Goal: Task Accomplishment & Management: Use online tool/utility

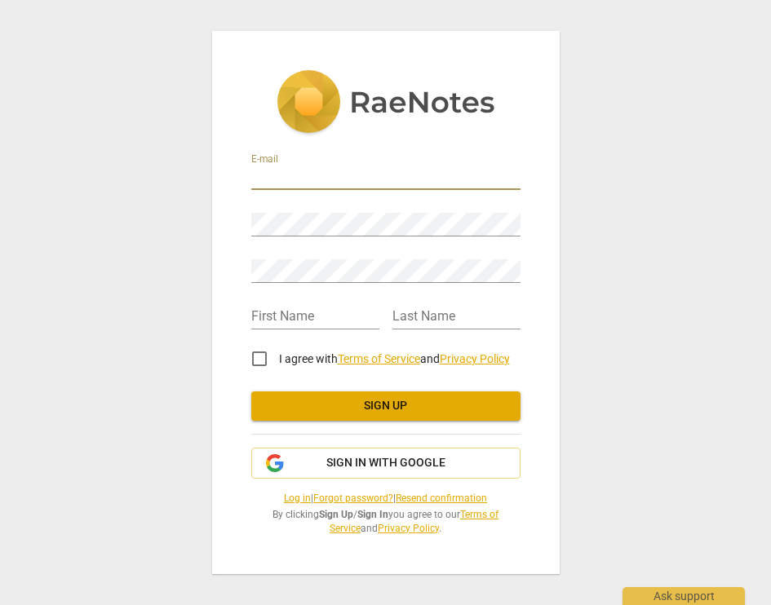
type input "megmoody@me.com"
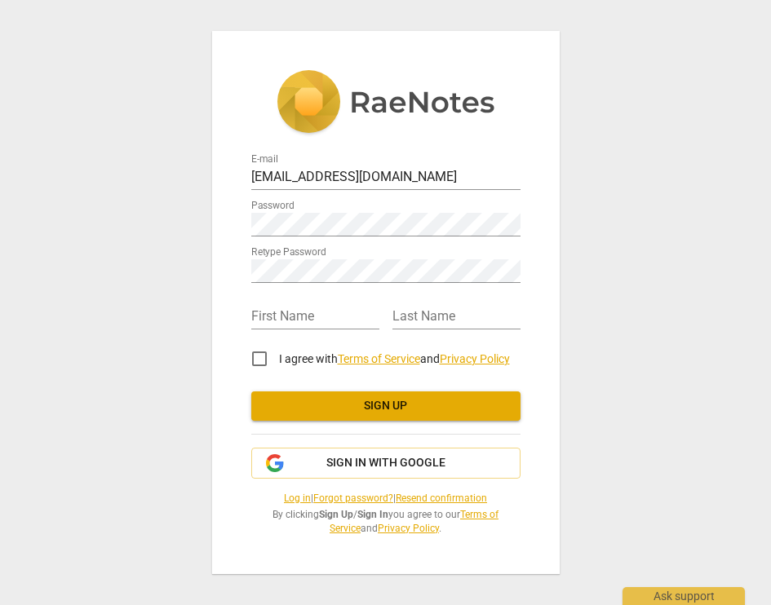
click at [180, 346] on div "E-mail megmoody@me.com Password Retype Password First Name Last Name I agree wi…" at bounding box center [385, 302] width 771 height 605
type input "Meg"
type input "Moody"
click at [267, 345] on input "I agree with Terms of Service and Privacy Policy" at bounding box center [259, 358] width 39 height 39
checkbox input "true"
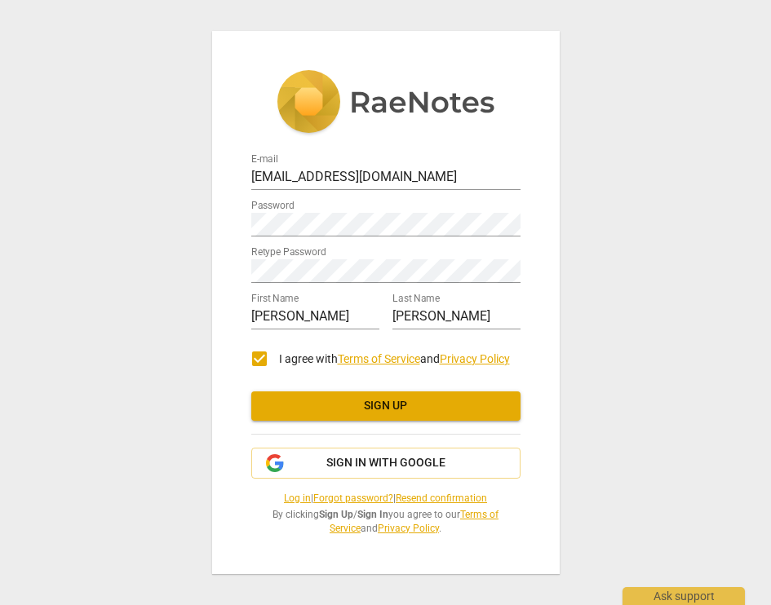
click at [307, 399] on span "Sign up" at bounding box center [385, 406] width 243 height 16
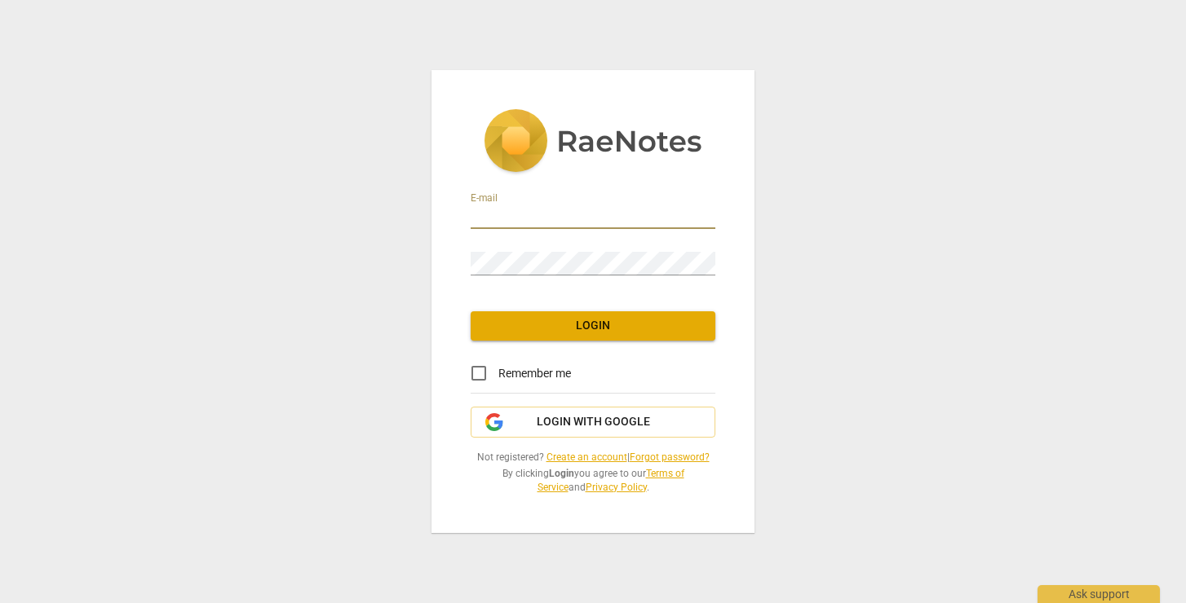
type input "megmoody@me.com"
click at [479, 368] on input "Remember me" at bounding box center [478, 373] width 39 height 39
checkbox input "true"
click at [535, 322] on span "Login" at bounding box center [593, 326] width 219 height 16
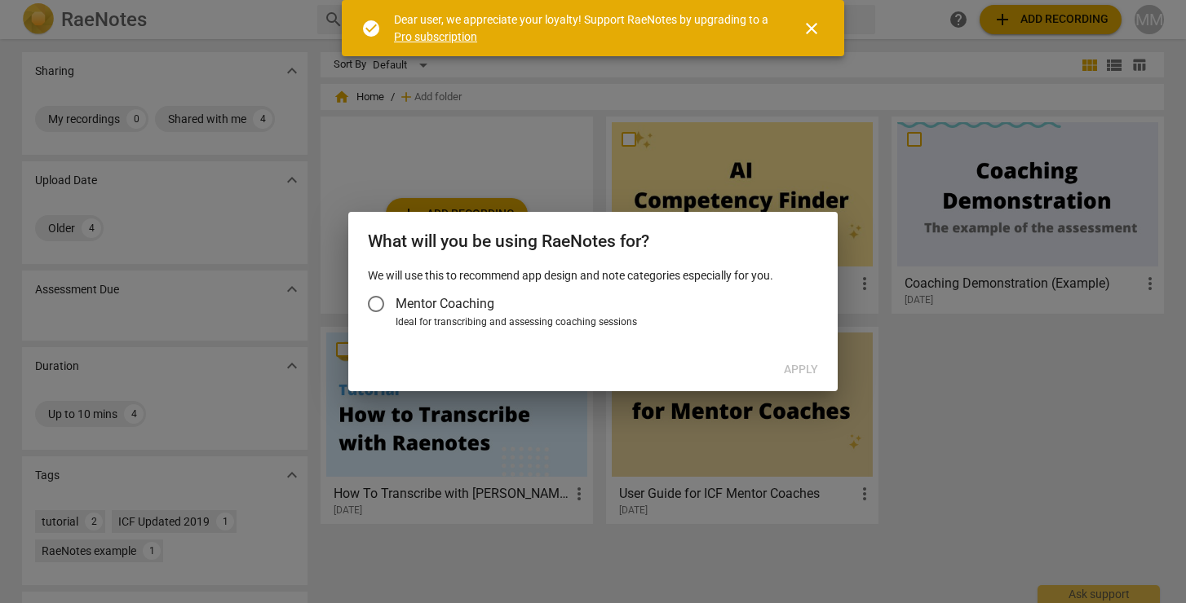
click at [374, 306] on input "Mentor Coaching" at bounding box center [375, 304] width 39 height 39
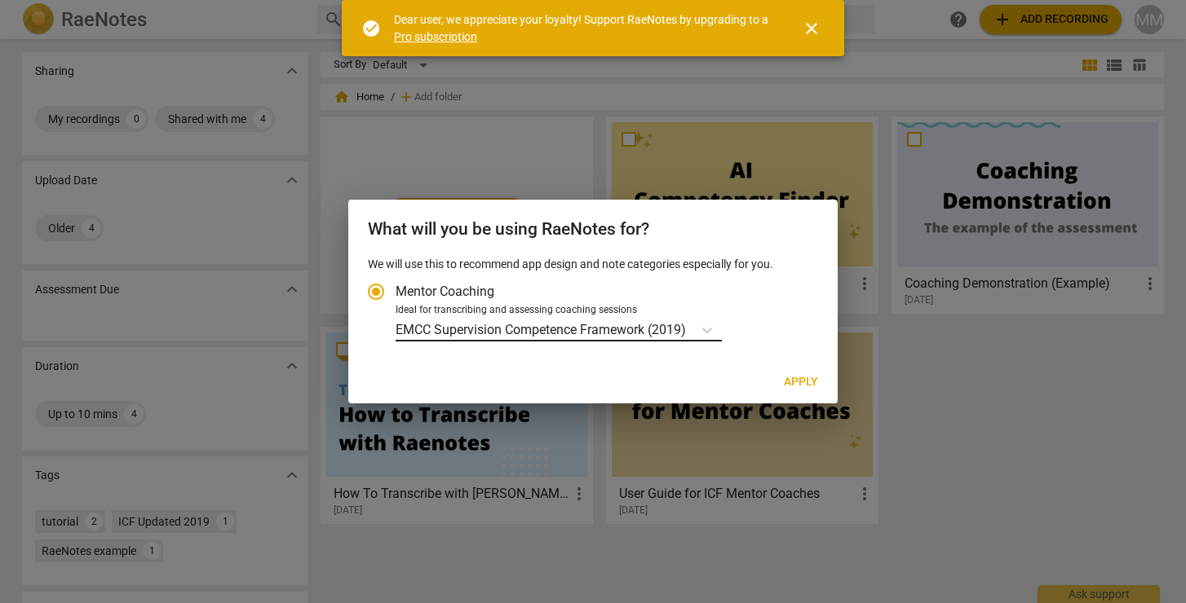
click at [647, 328] on p "EMCC Supervision Competence Framework (2019)" at bounding box center [541, 329] width 290 height 19
click at [0, 0] on input "Ideal for transcribing and assessing coaching sessions EMCC Supervision Compete…" at bounding box center [0, 0] width 0 height 0
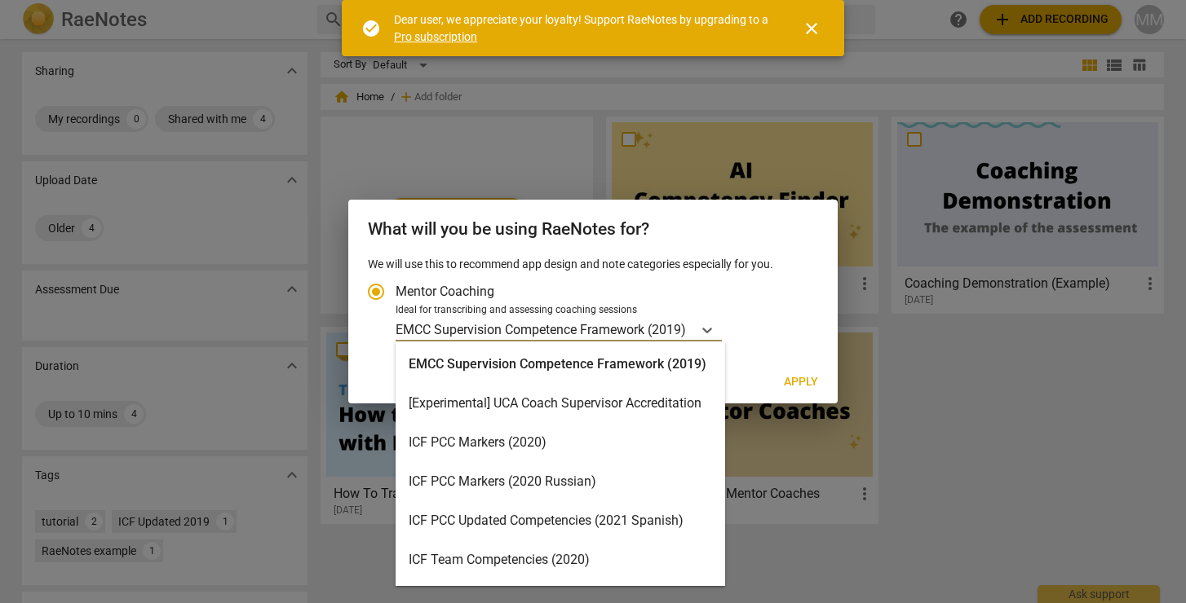
click at [582, 436] on div "ICF PCC Markers (2020)" at bounding box center [560, 442] width 329 height 39
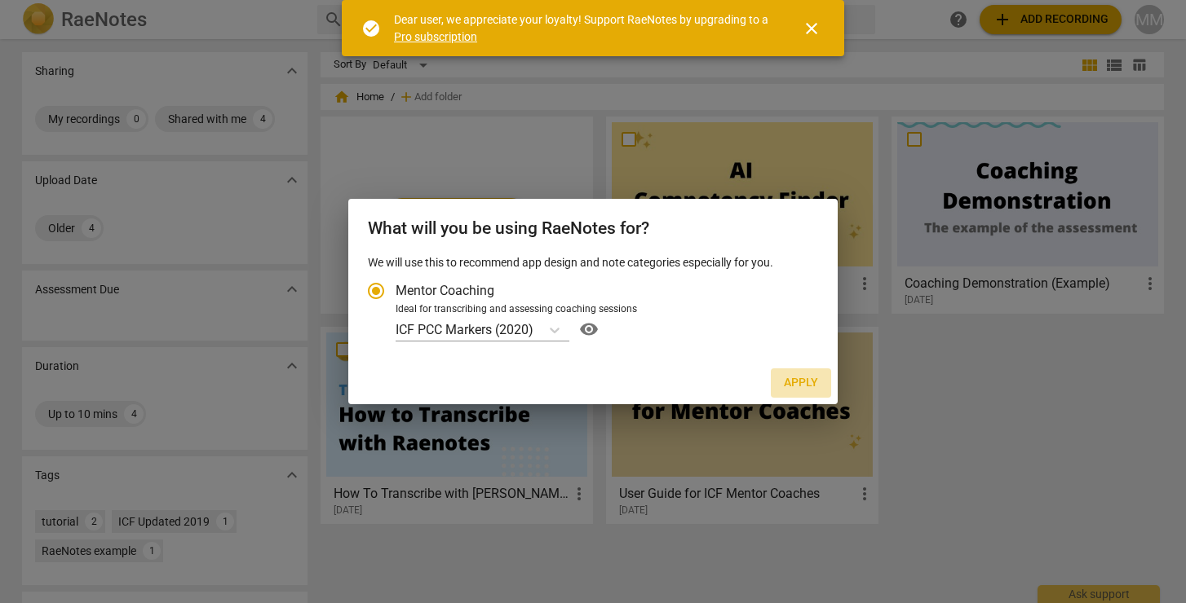
click at [789, 385] on span "Apply" at bounding box center [801, 383] width 34 height 16
radio input "false"
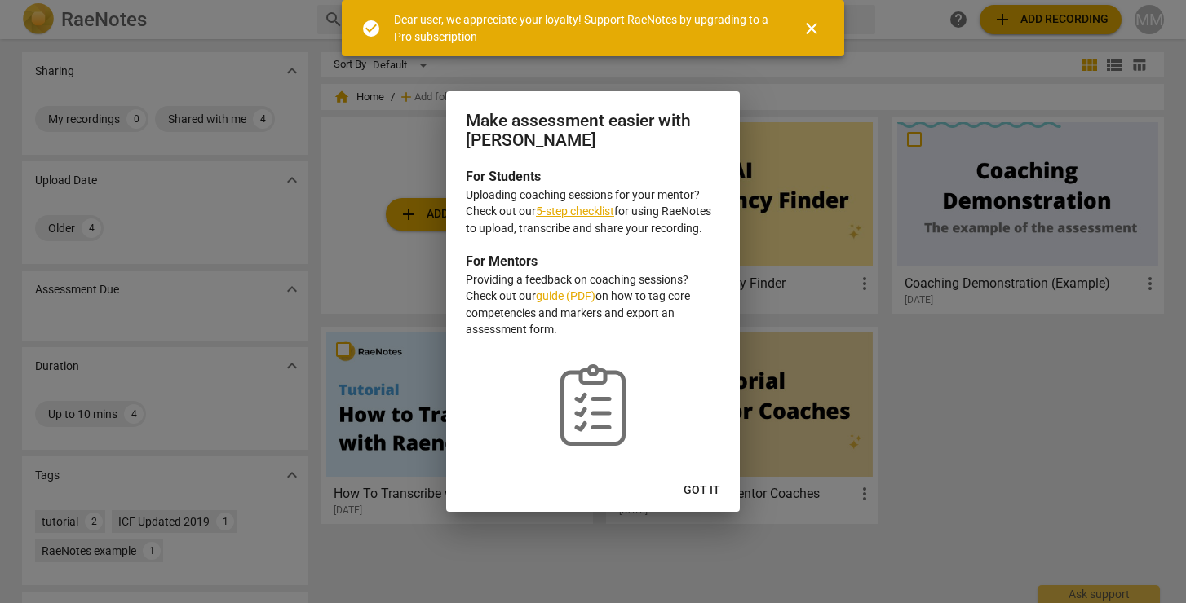
click at [585, 212] on link "5-step checklist" at bounding box center [575, 211] width 78 height 13
click at [696, 485] on span "Got it" at bounding box center [701, 491] width 37 height 16
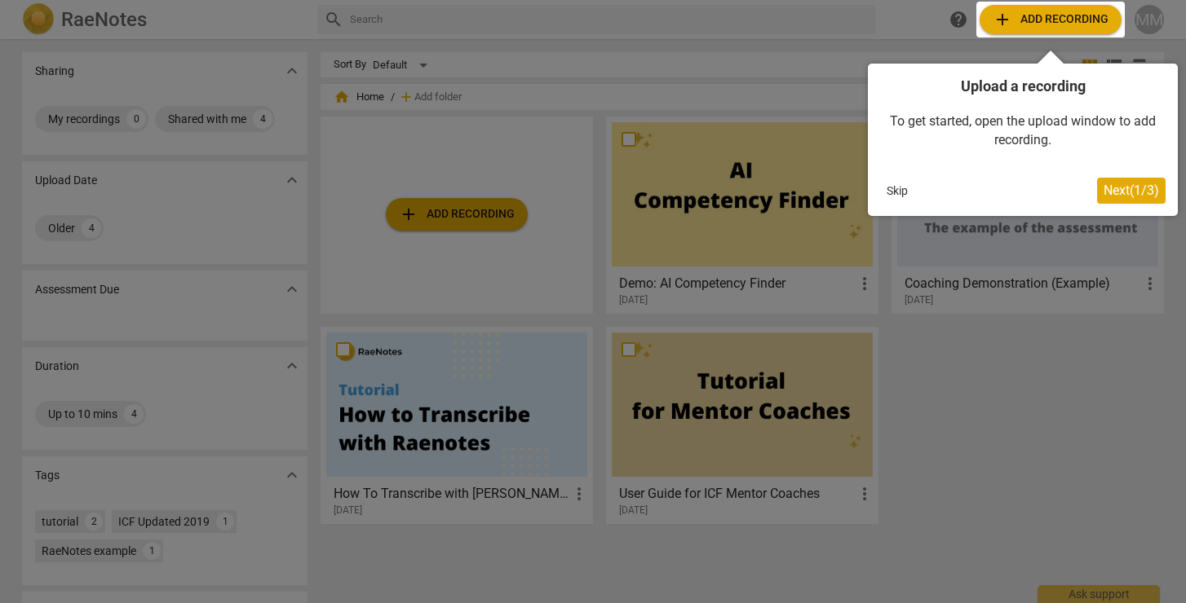
click at [451, 215] on div at bounding box center [593, 301] width 1186 height 603
click at [1122, 188] on span "Next ( 1 / 3 )" at bounding box center [1130, 190] width 55 height 15
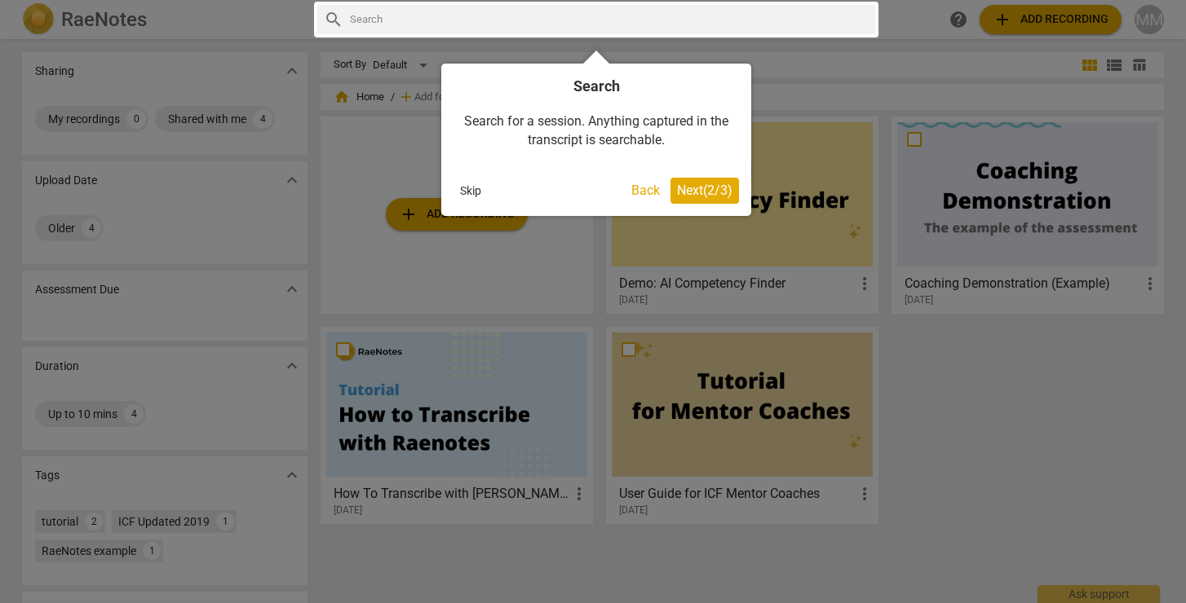
click at [690, 186] on span "Next ( 2 / 3 )" at bounding box center [704, 190] width 55 height 15
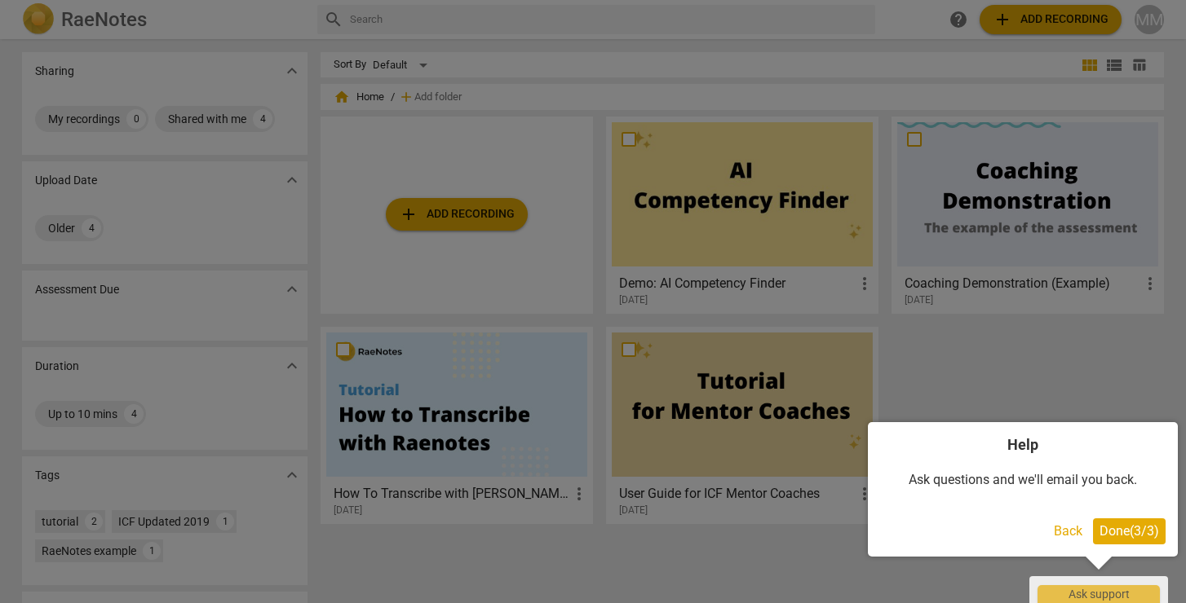
click at [1120, 530] on span "Done ( 3 / 3 )" at bounding box center [1129, 531] width 60 height 15
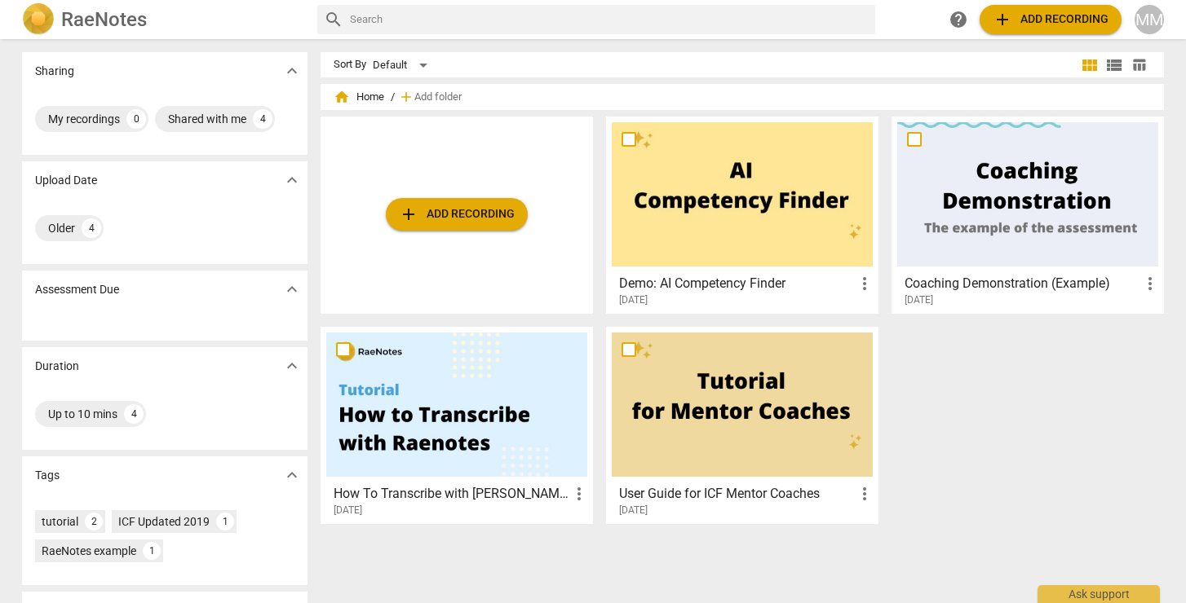
click at [406, 218] on span "add" at bounding box center [409, 215] width 20 height 20
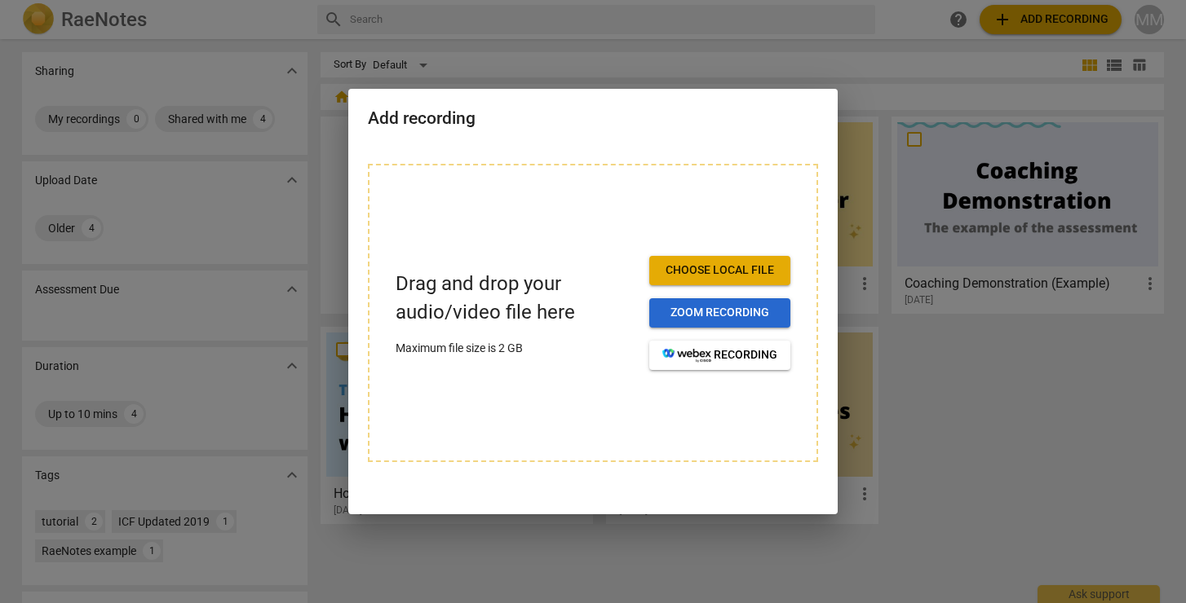
click at [692, 316] on span "Zoom recording" at bounding box center [719, 313] width 115 height 16
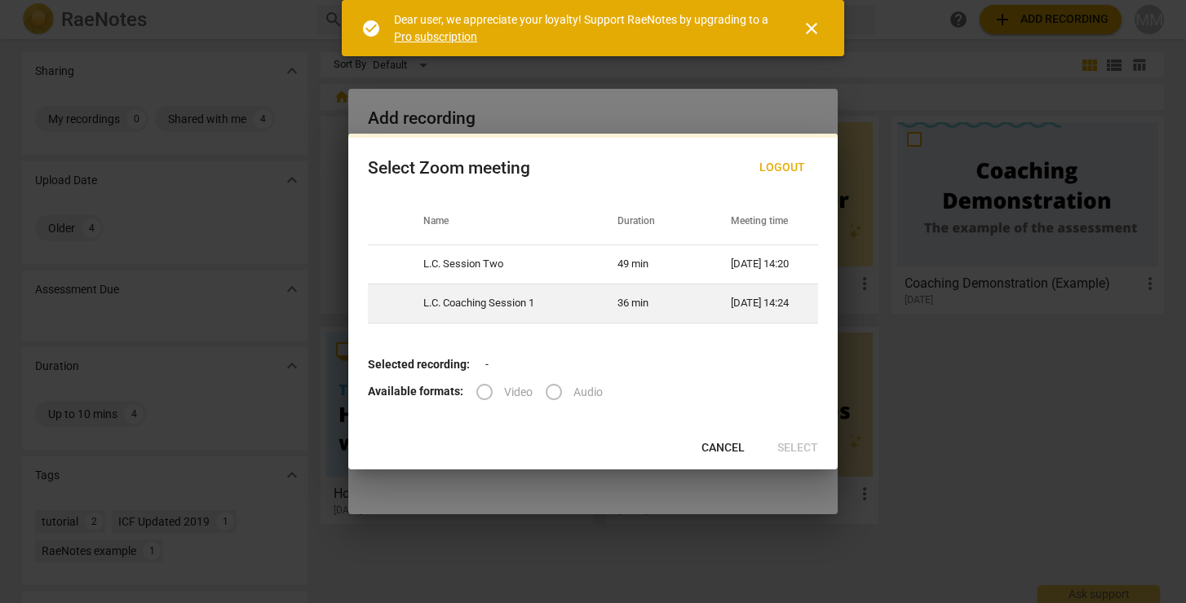
click at [540, 305] on td "L.C. Coaching Session 1" at bounding box center [501, 303] width 194 height 39
radio input "true"
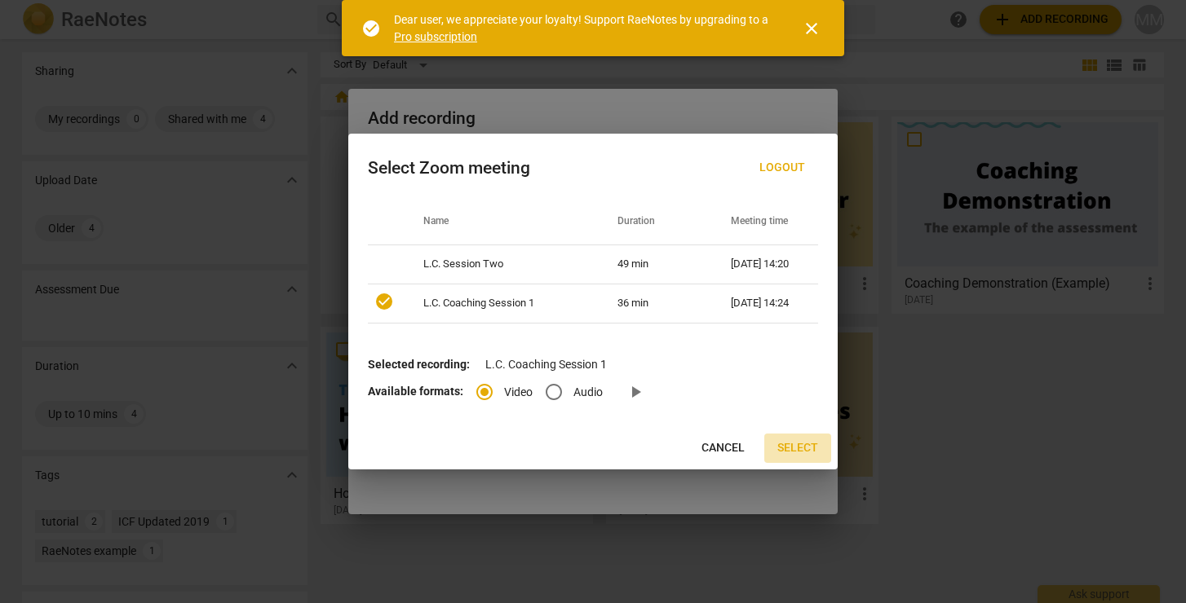
click at [806, 444] on span "Select" at bounding box center [797, 448] width 41 height 16
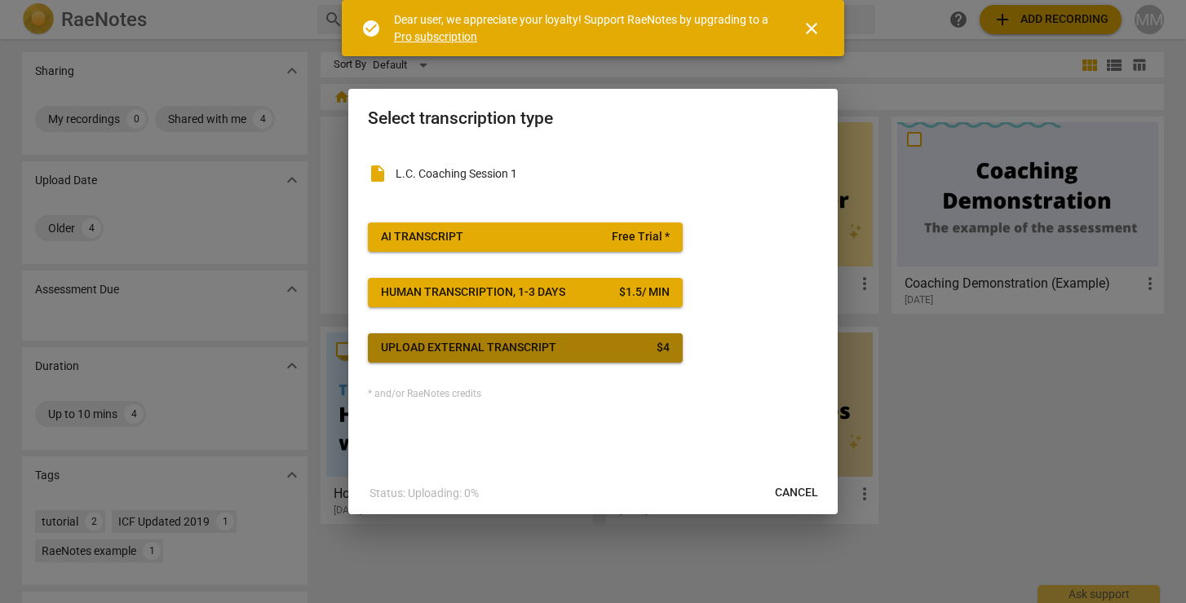
click at [604, 352] on span "Upload external transcript $ 4" at bounding box center [525, 348] width 289 height 16
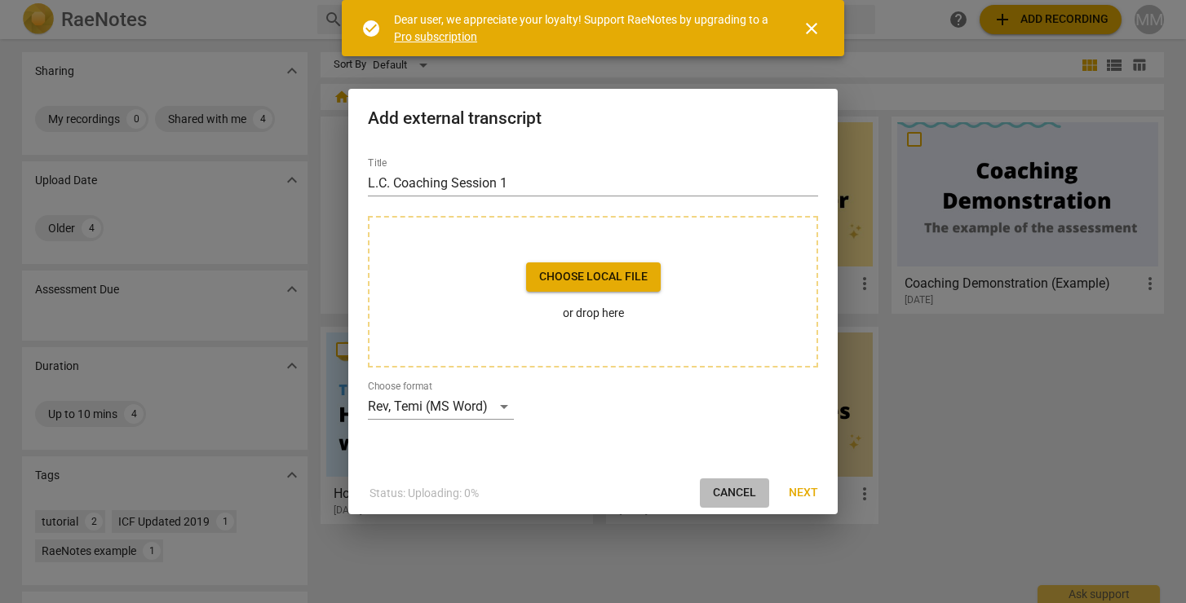
click at [730, 489] on span "Cancel" at bounding box center [734, 493] width 43 height 16
click at [819, 20] on span "close" at bounding box center [812, 29] width 20 height 20
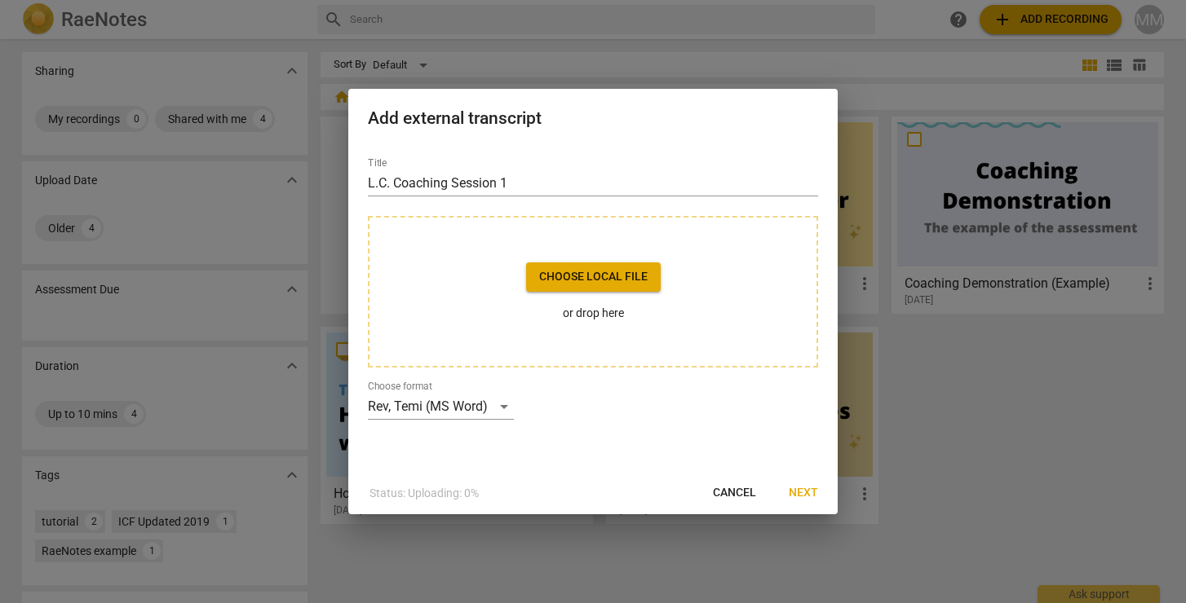
click at [736, 494] on span "Cancel" at bounding box center [734, 493] width 43 height 16
drag, startPoint x: 644, startPoint y: 114, endPoint x: 559, endPoint y: 337, distance: 238.5
click at [559, 337] on div "Add external transcript Title L.C. Coaching Session 1 Choose local file or drop…" at bounding box center [592, 302] width 489 height 426
click at [459, 331] on div "Choose local file or drop here" at bounding box center [593, 292] width 450 height 152
click at [898, 454] on div at bounding box center [593, 301] width 1186 height 603
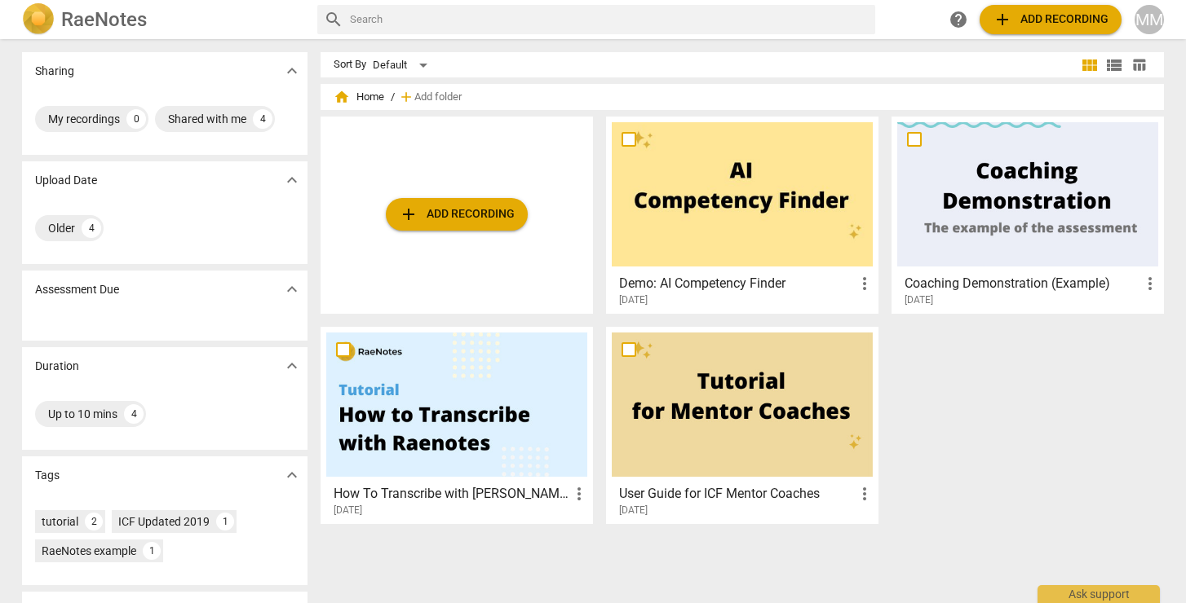
click at [435, 221] on span "add Add recording" at bounding box center [457, 215] width 116 height 20
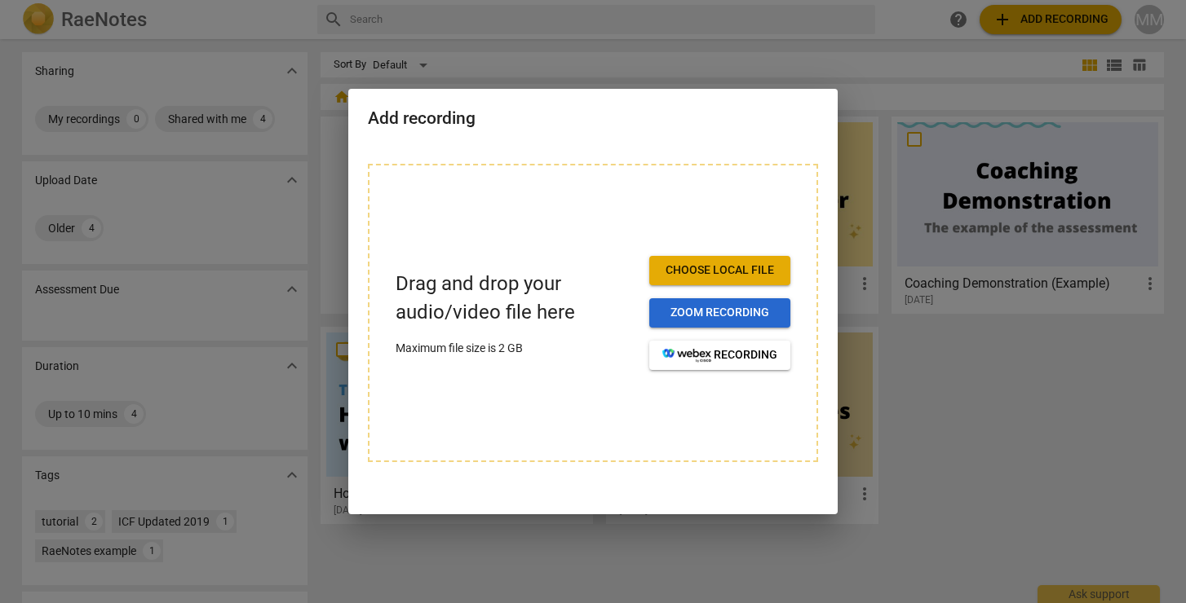
click at [721, 311] on span "Zoom recording" at bounding box center [719, 313] width 115 height 16
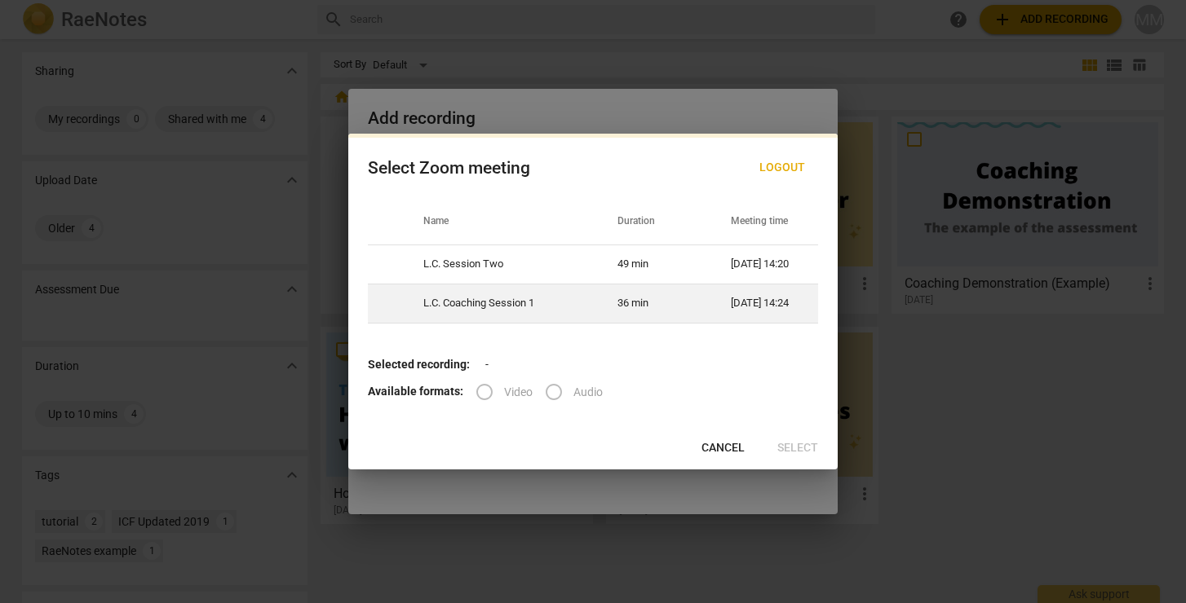
click at [503, 299] on td "L.C. Coaching Session 1" at bounding box center [501, 303] width 194 height 39
radio input "true"
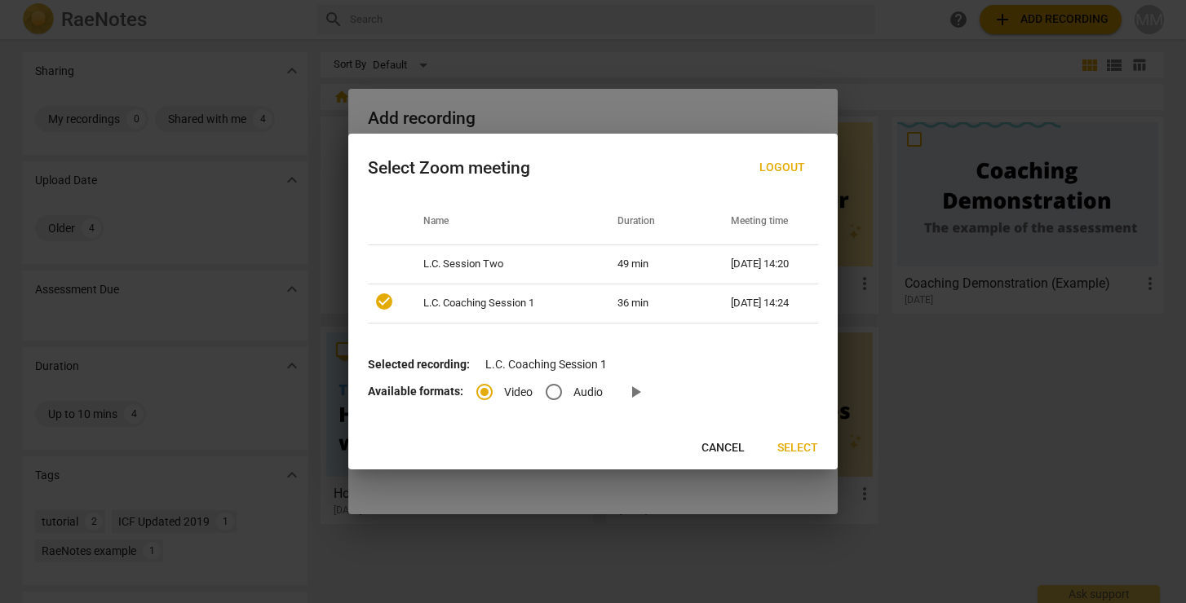
click at [812, 449] on span "Select" at bounding box center [797, 448] width 41 height 16
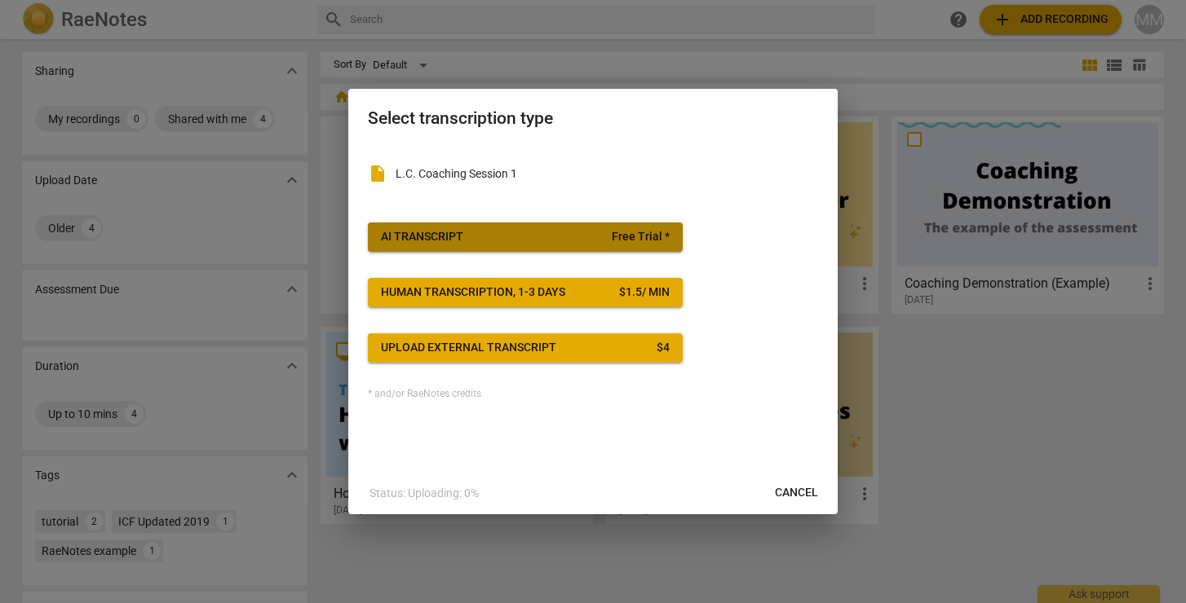
click at [594, 232] on span "AI Transcript Free Trial *" at bounding box center [525, 237] width 289 height 16
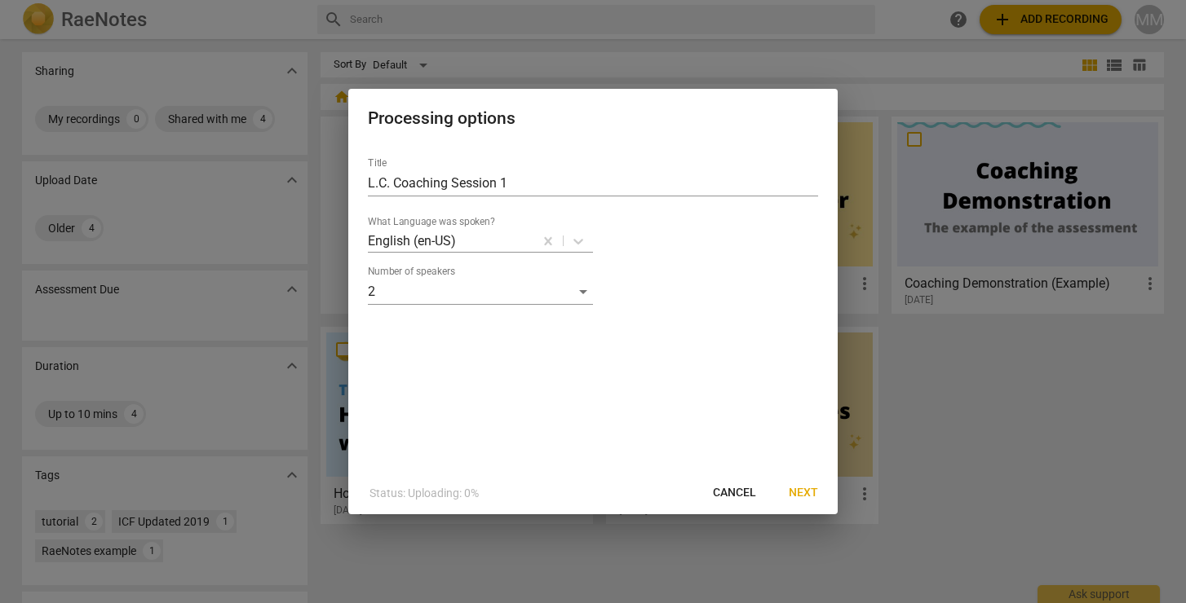
click at [807, 491] on span "Next" at bounding box center [803, 493] width 29 height 16
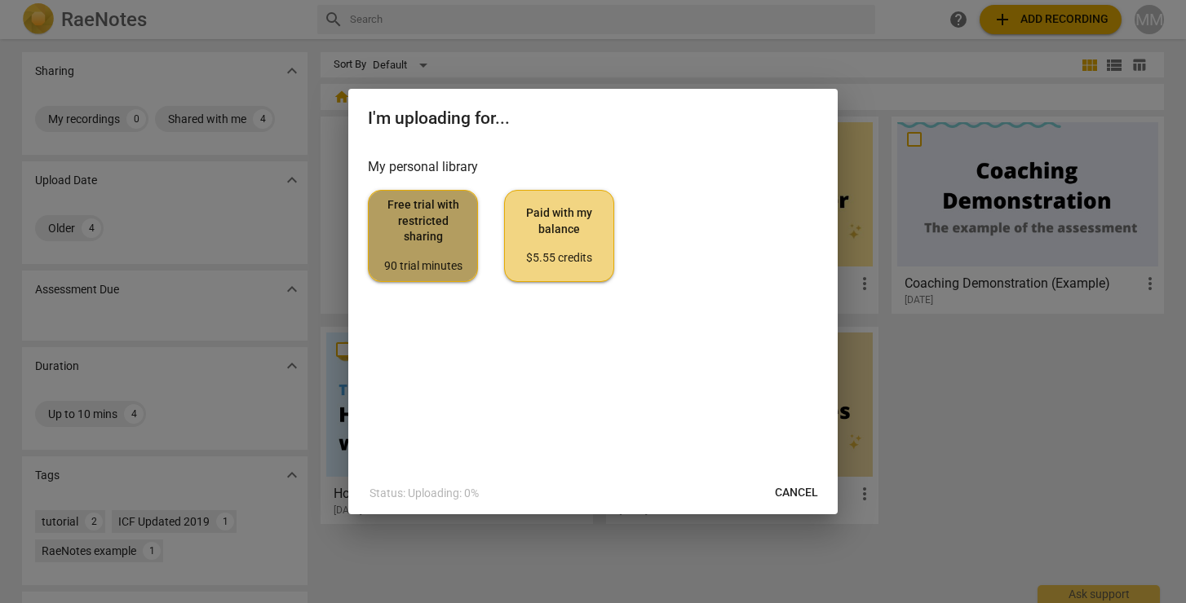
click at [418, 248] on span "Free trial with restricted sharing 90 trial minutes" at bounding box center [423, 235] width 82 height 77
